Goal: Information Seeking & Learning: Learn about a topic

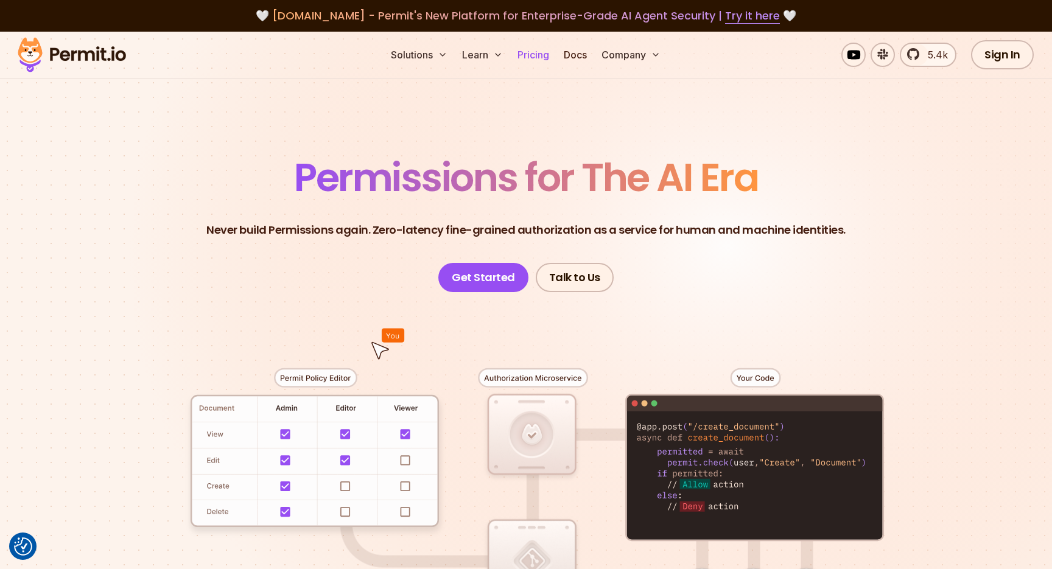
click at [518, 54] on link "Pricing" at bounding box center [533, 55] width 41 height 24
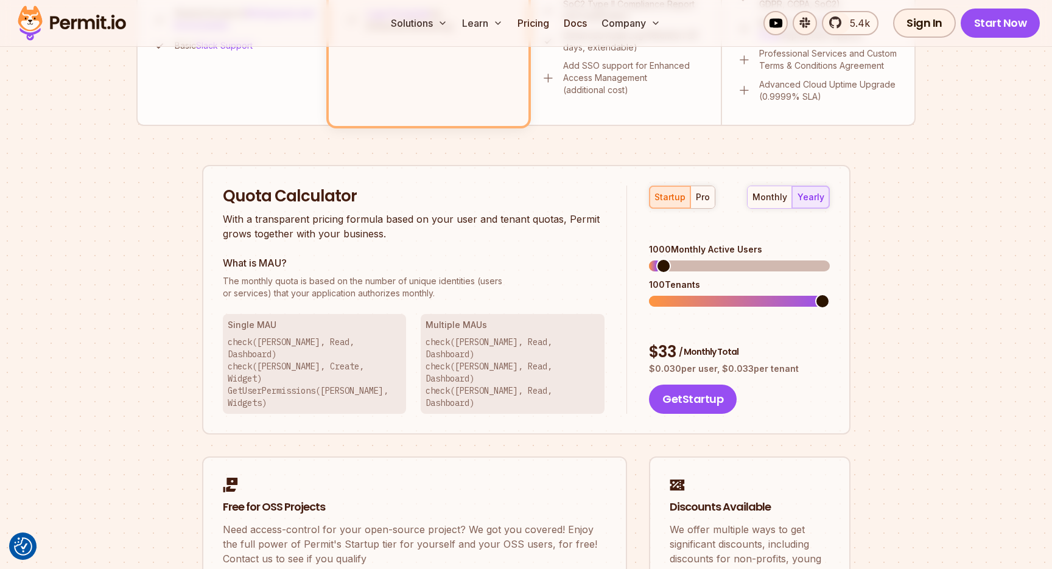
scroll to position [653, 0]
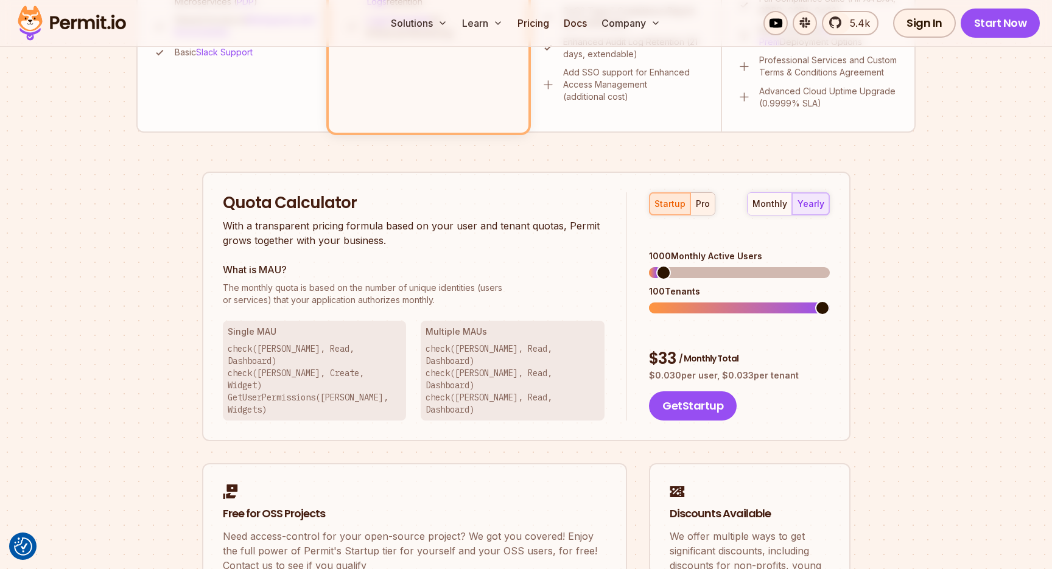
click at [704, 208] on div "pro" at bounding box center [703, 204] width 14 height 12
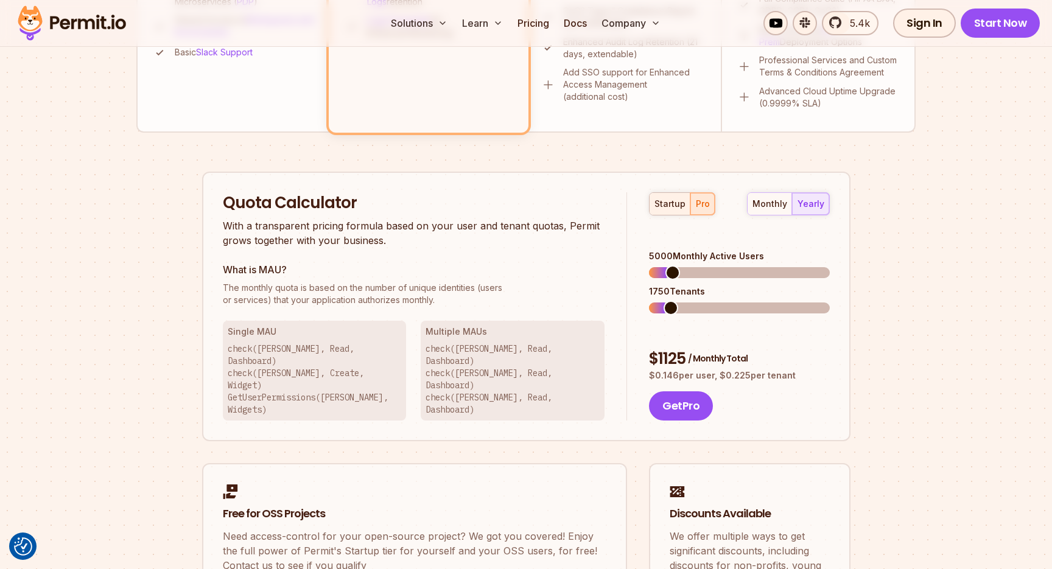
click at [678, 206] on div "startup" at bounding box center [670, 204] width 31 height 12
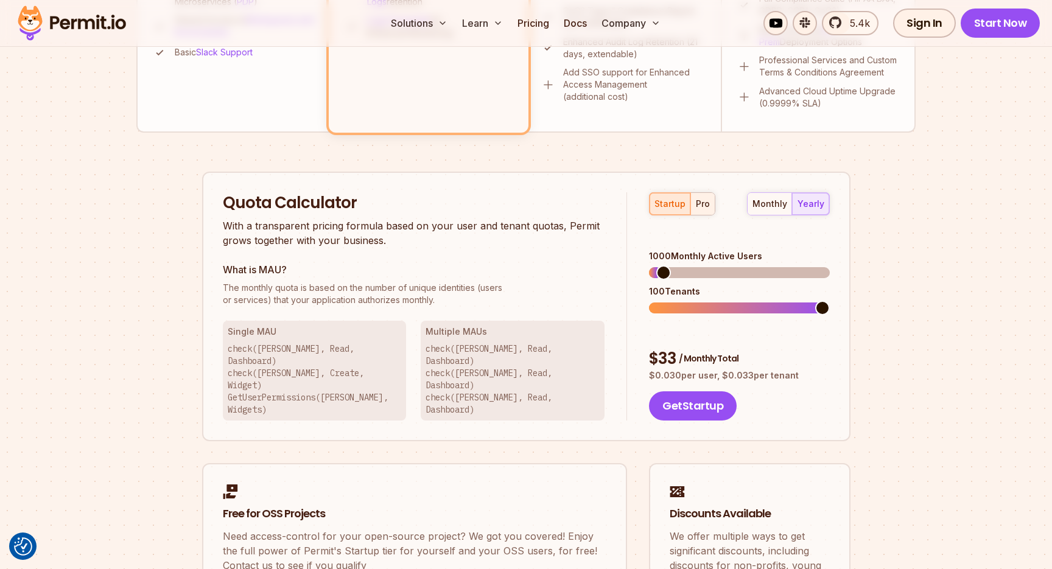
click at [698, 206] on div "pro" at bounding box center [703, 204] width 14 height 12
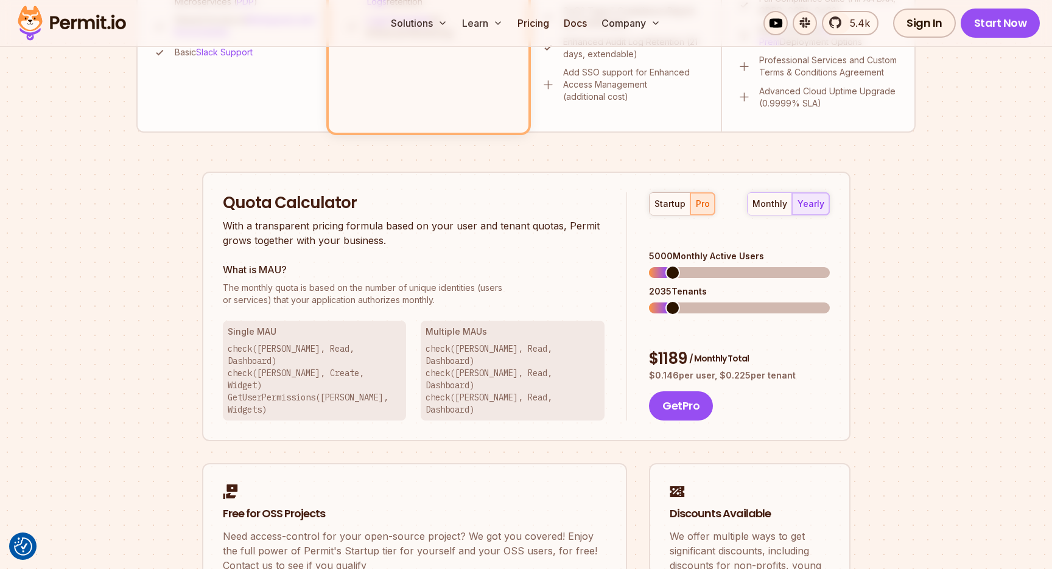
click at [667, 301] on span at bounding box center [672, 308] width 15 height 15
click at [675, 202] on div "startup" at bounding box center [670, 204] width 31 height 12
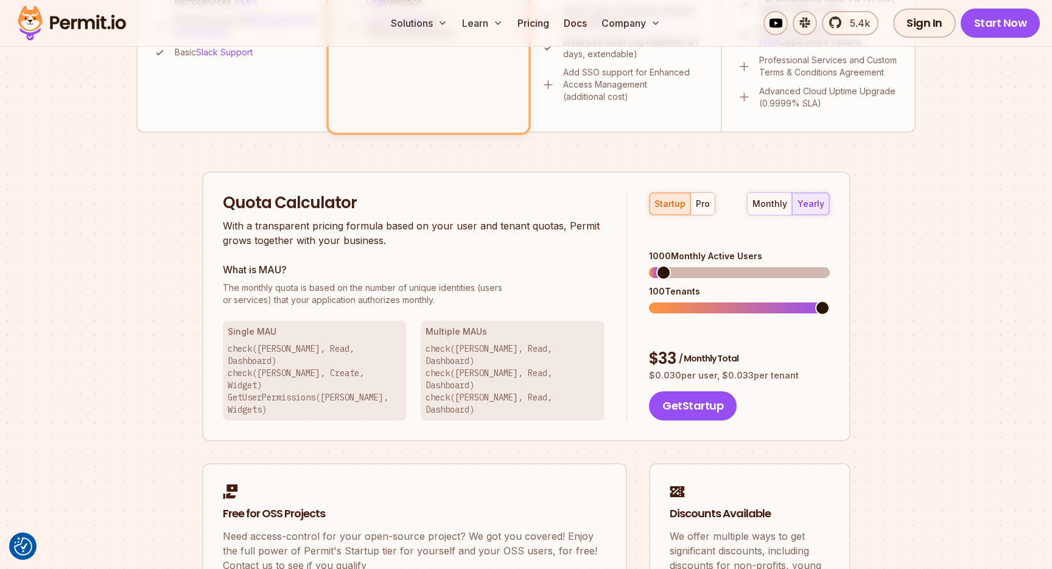
click at [713, 193] on div "startup pro monthly yearly" at bounding box center [739, 203] width 180 height 23
click at [706, 194] on button "pro" at bounding box center [702, 204] width 24 height 22
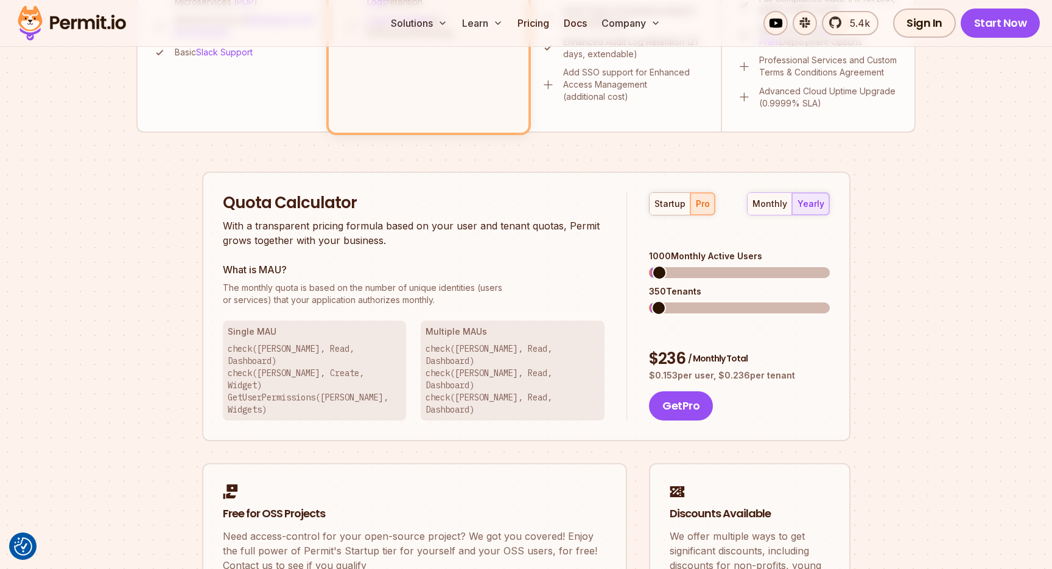
click at [652, 265] on span at bounding box center [659, 272] width 15 height 15
click at [662, 301] on span at bounding box center [669, 308] width 15 height 15
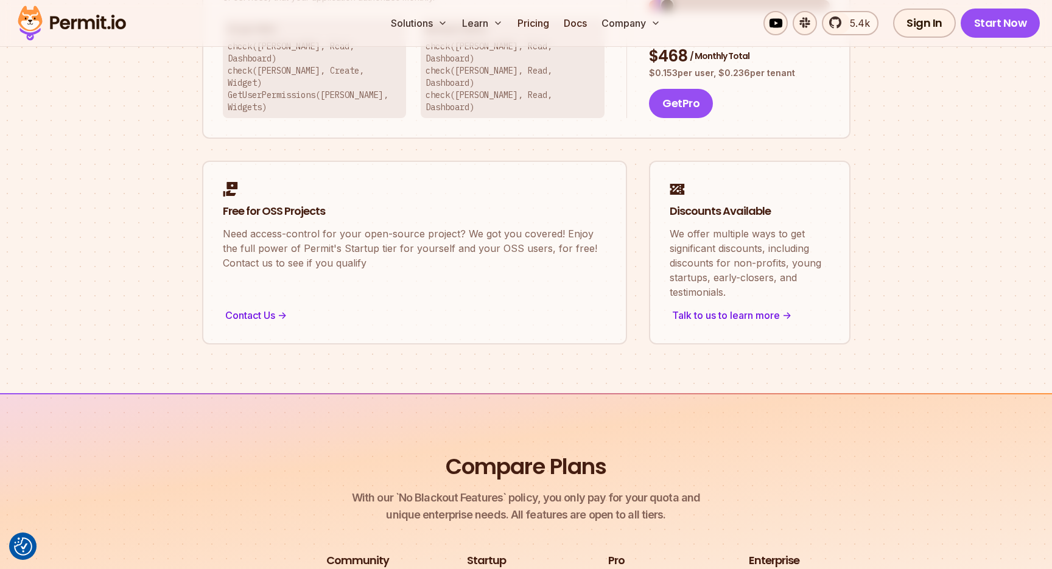
scroll to position [963, 0]
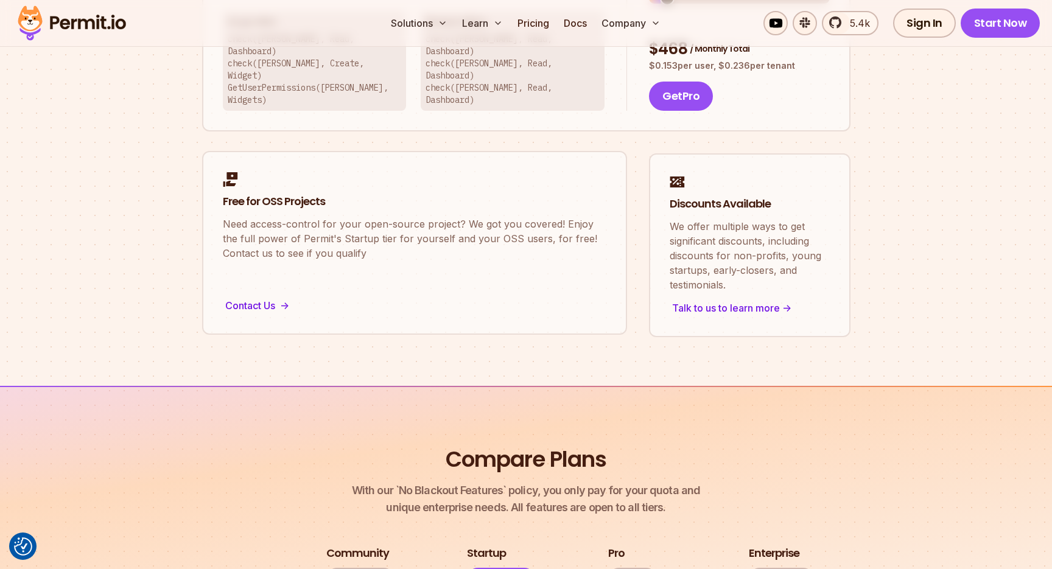
click at [279, 223] on p "Need access-control for your open-source project? We got you covered! Enjoy the…" at bounding box center [415, 239] width 384 height 44
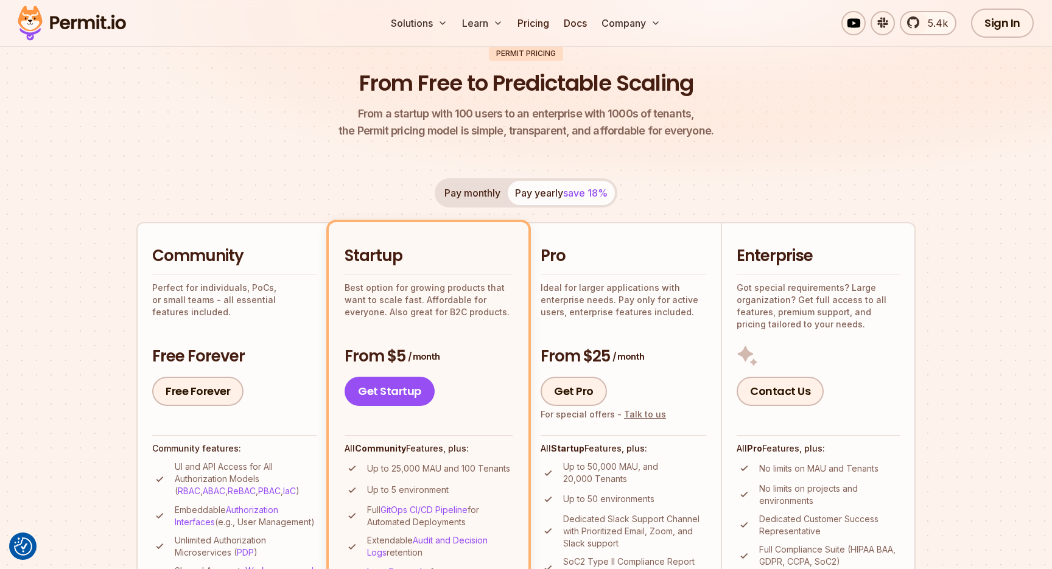
scroll to position [0, 0]
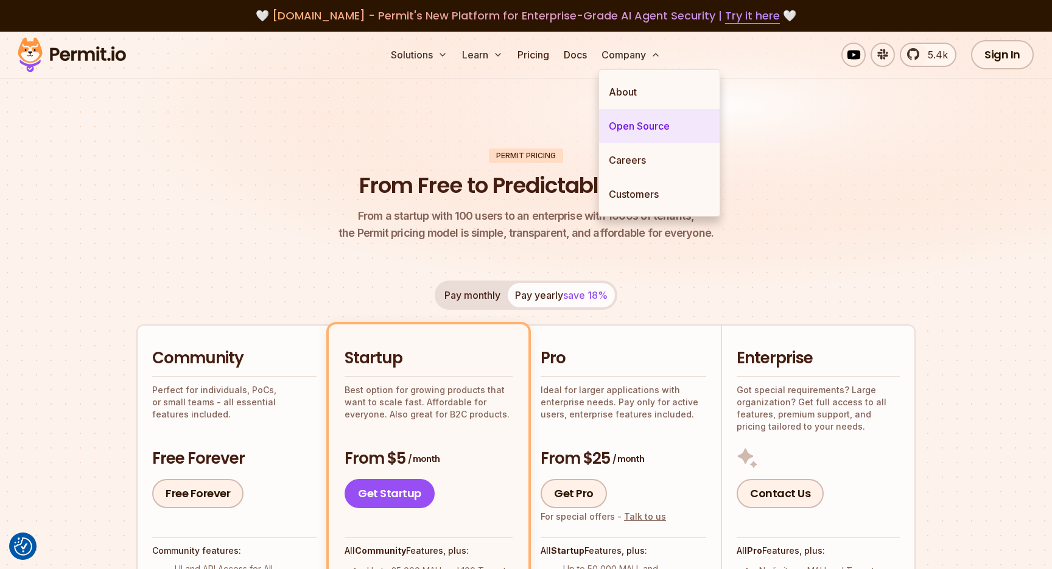
click at [640, 116] on link "Open Source" at bounding box center [659, 126] width 121 height 34
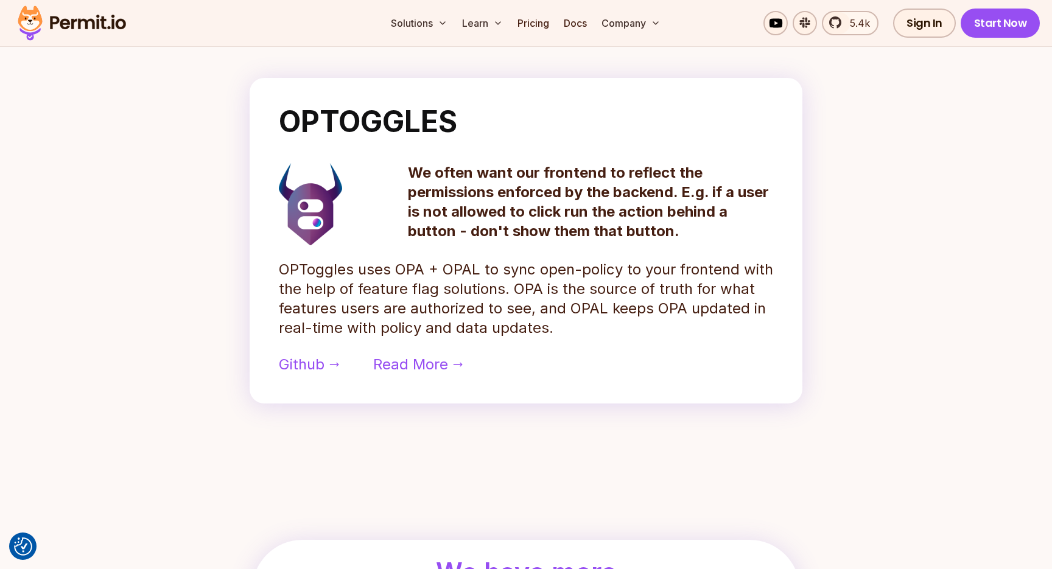
scroll to position [988, 0]
